Goal: Task Accomplishment & Management: Use online tool/utility

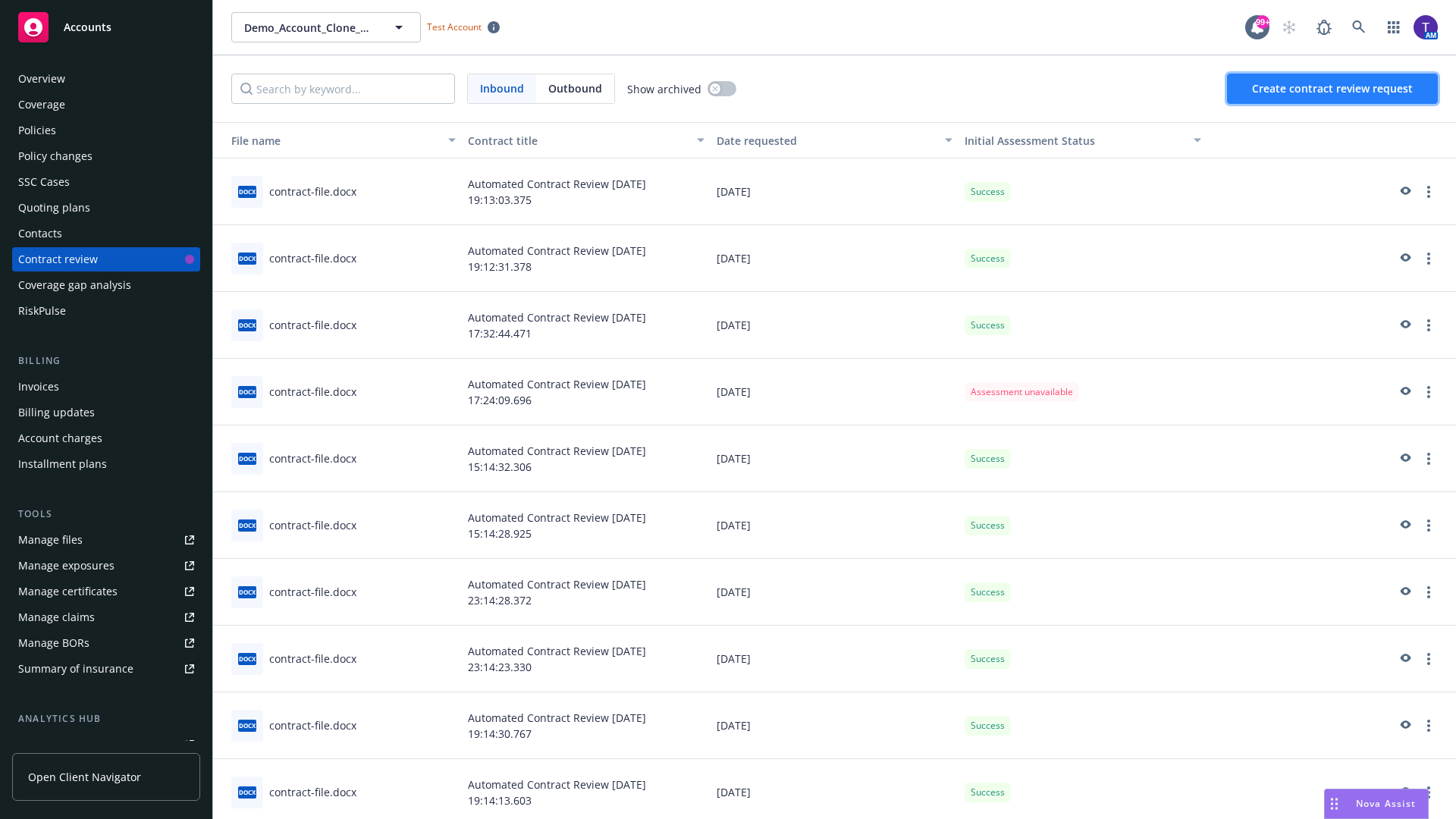
click at [1334, 88] on span "Create contract review request" at bounding box center [1332, 88] width 161 height 14
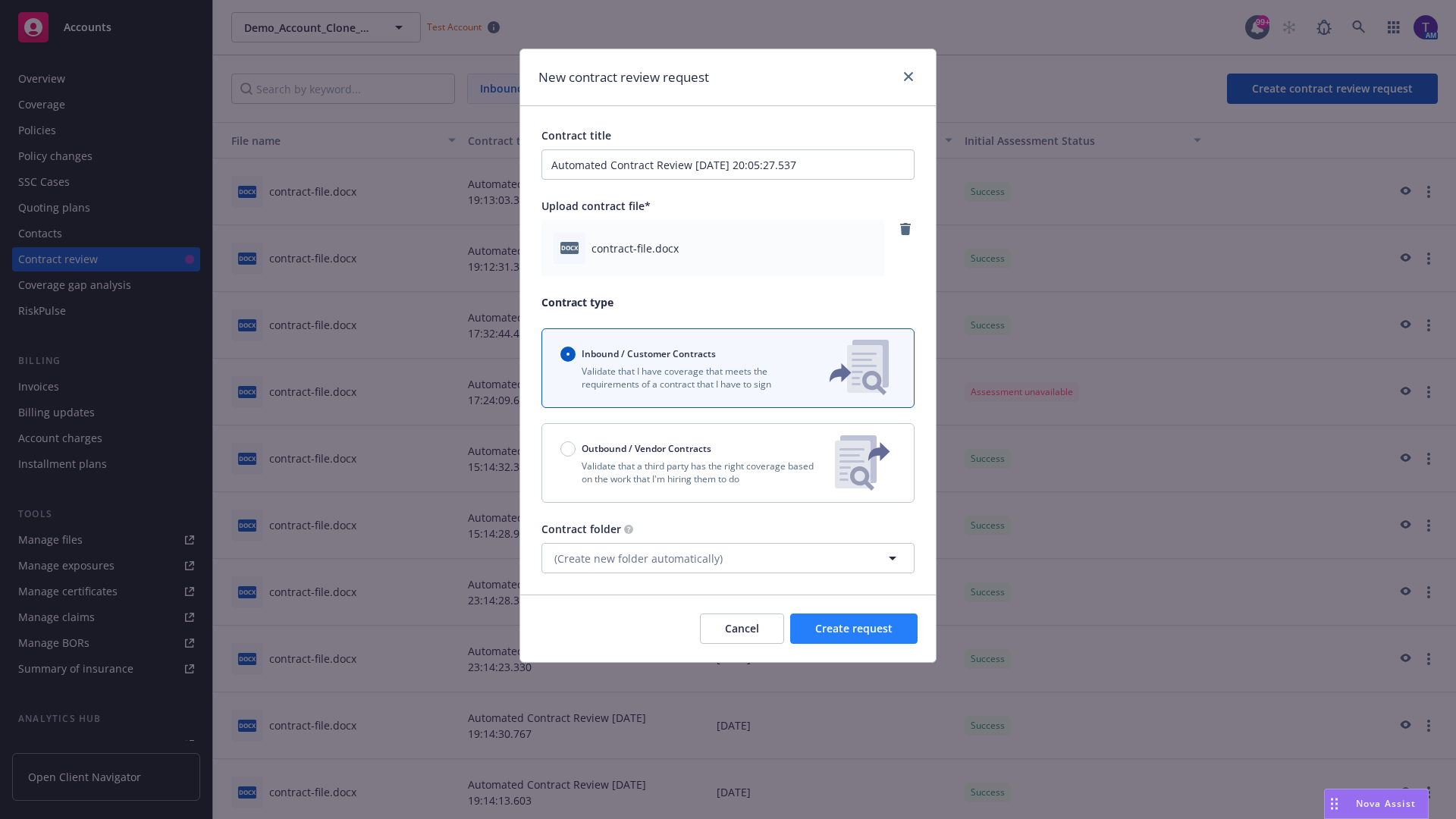
type input "Automated Contract Review 08-14-2025 20:05:27.537"
click at [854, 629] on span "Create request" at bounding box center [853, 628] width 77 height 14
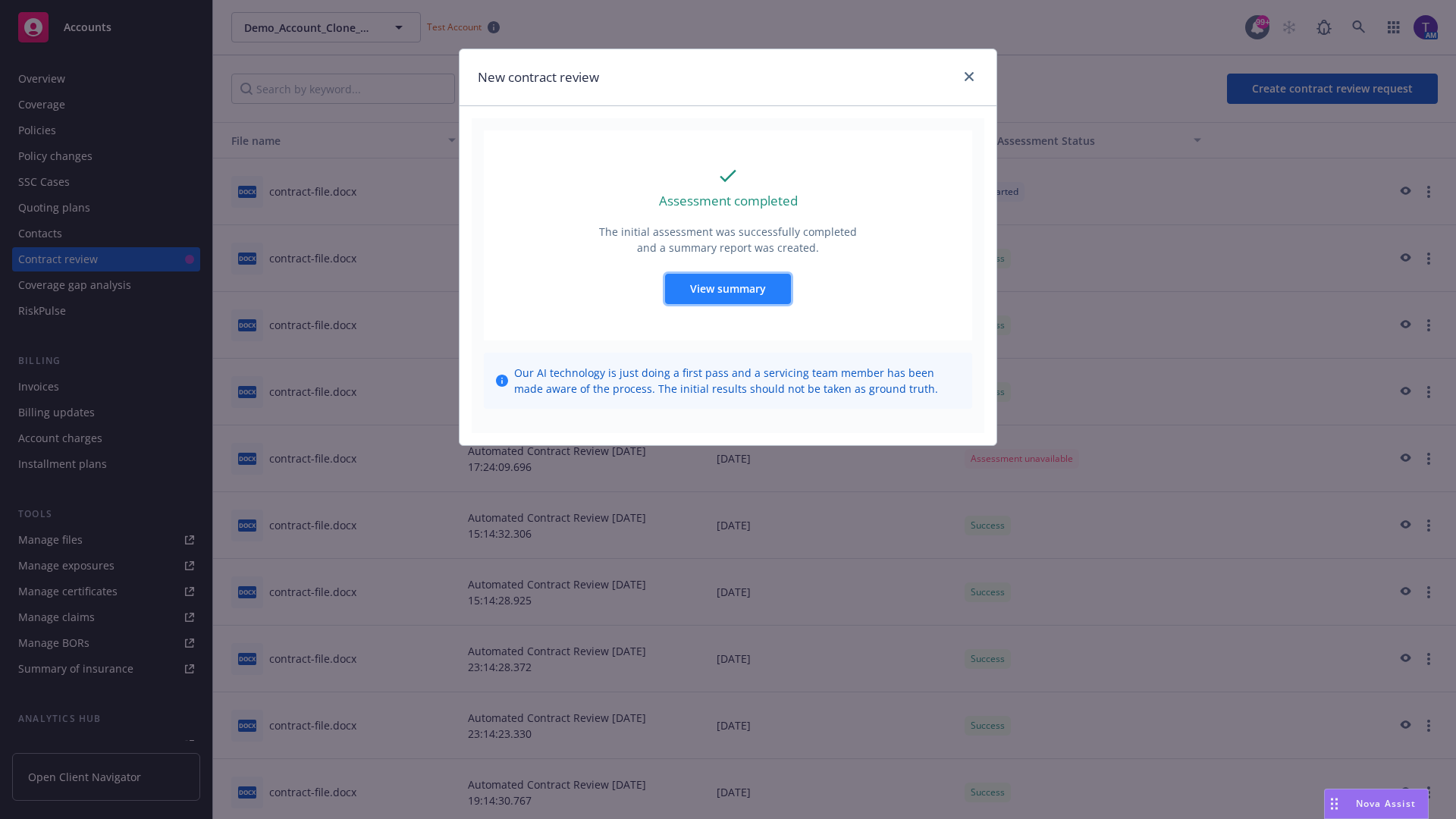
click at [728, 288] on span "View summary" at bounding box center [728, 288] width 76 height 14
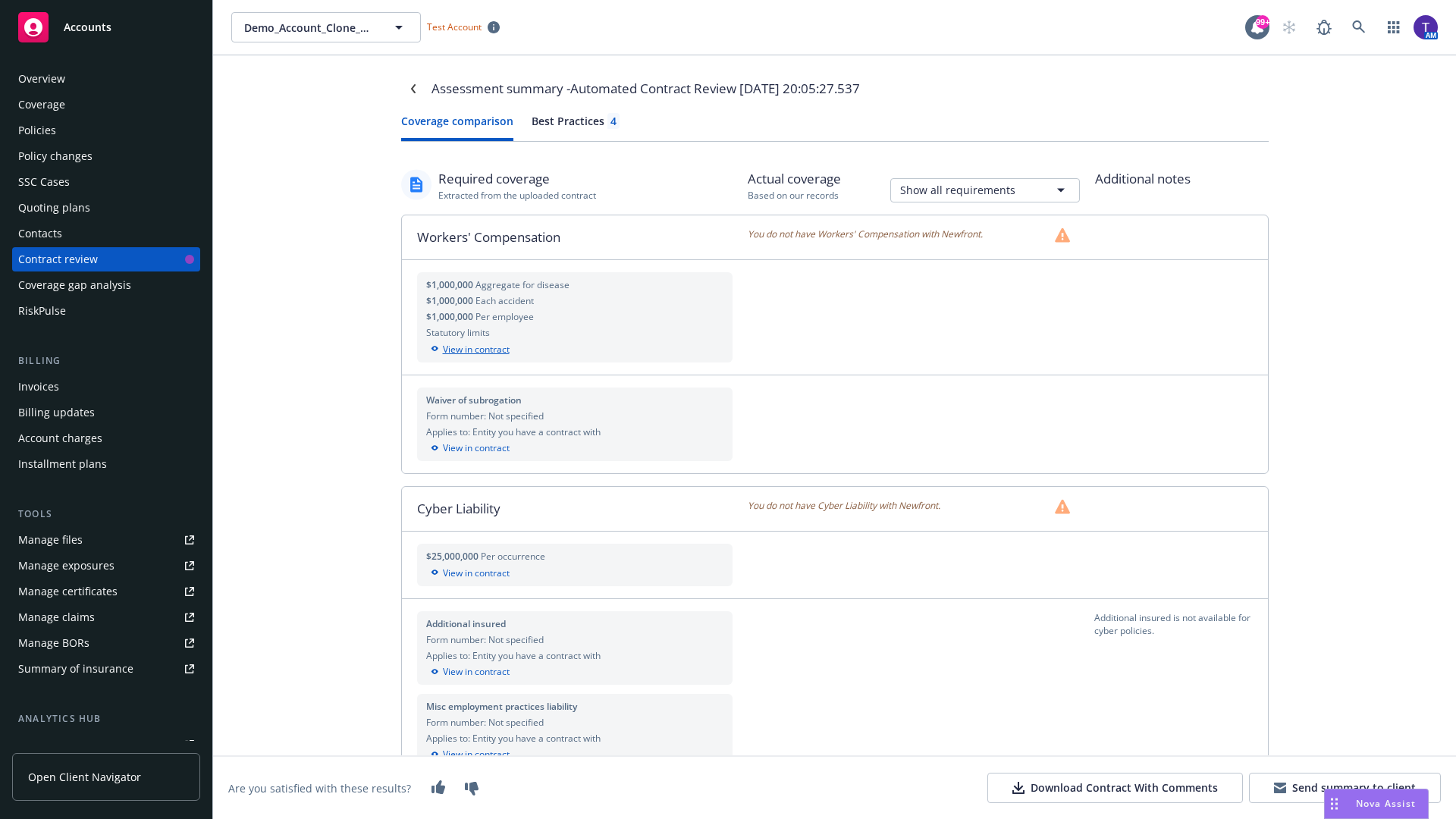
click at [575, 348] on div "View in contract" at bounding box center [575, 349] width 298 height 14
